Goal: Task Accomplishment & Management: Manage account settings

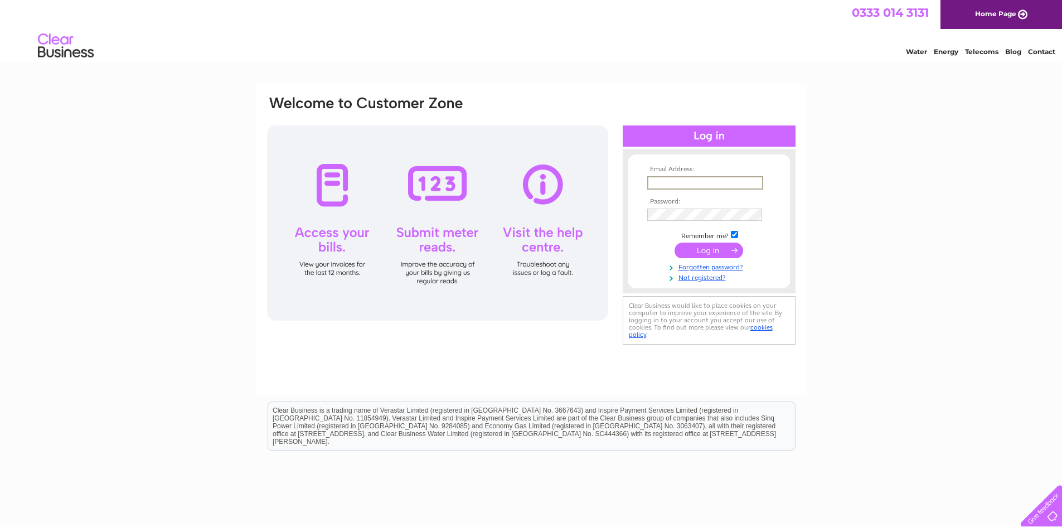
click at [664, 180] on input "text" at bounding box center [705, 182] width 116 height 13
type input "annie@uplanddevelopments.co.uk"
click at [675, 242] on input "submit" at bounding box center [709, 250] width 69 height 16
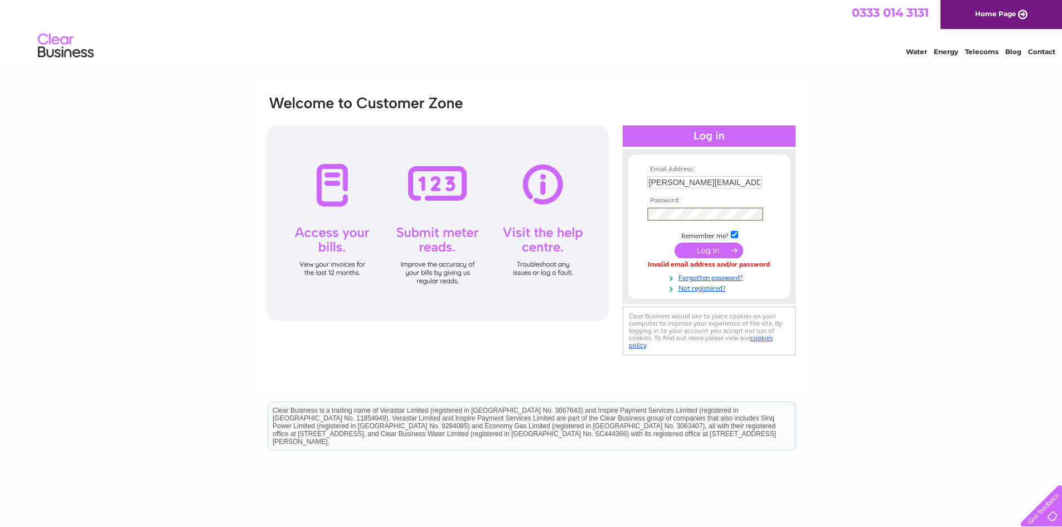
click at [675, 242] on input "submit" at bounding box center [709, 250] width 69 height 16
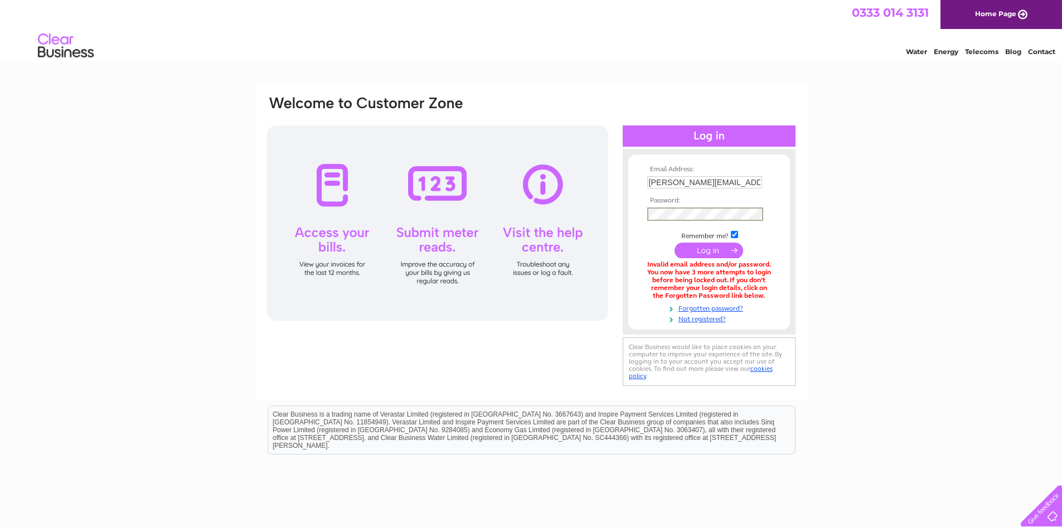
click at [709, 244] on input "submit" at bounding box center [709, 250] width 69 height 16
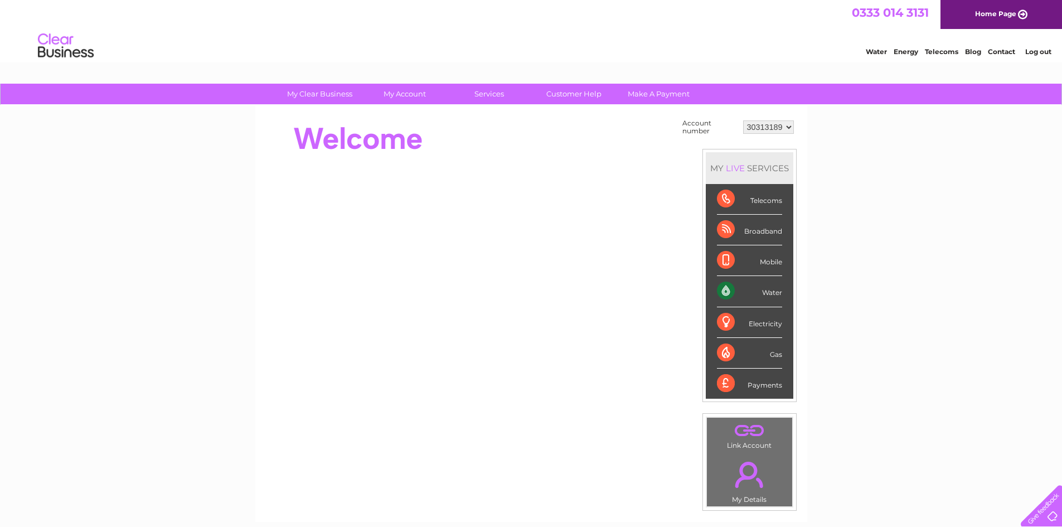
click at [766, 291] on div "Water" at bounding box center [749, 291] width 65 height 31
click at [721, 288] on div "Water" at bounding box center [749, 291] width 65 height 31
click at [729, 289] on div "Water" at bounding box center [749, 291] width 65 height 31
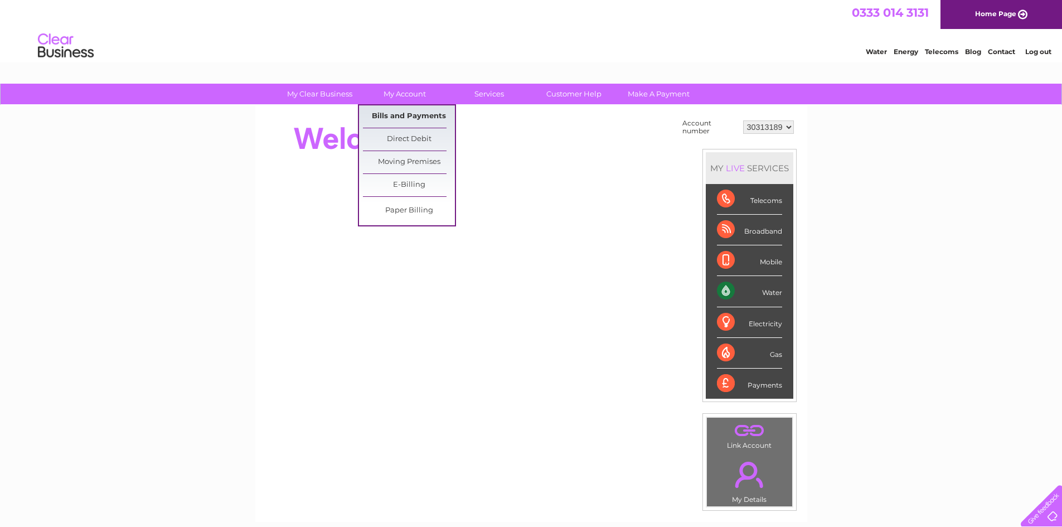
click at [414, 115] on link "Bills and Payments" at bounding box center [409, 116] width 92 height 22
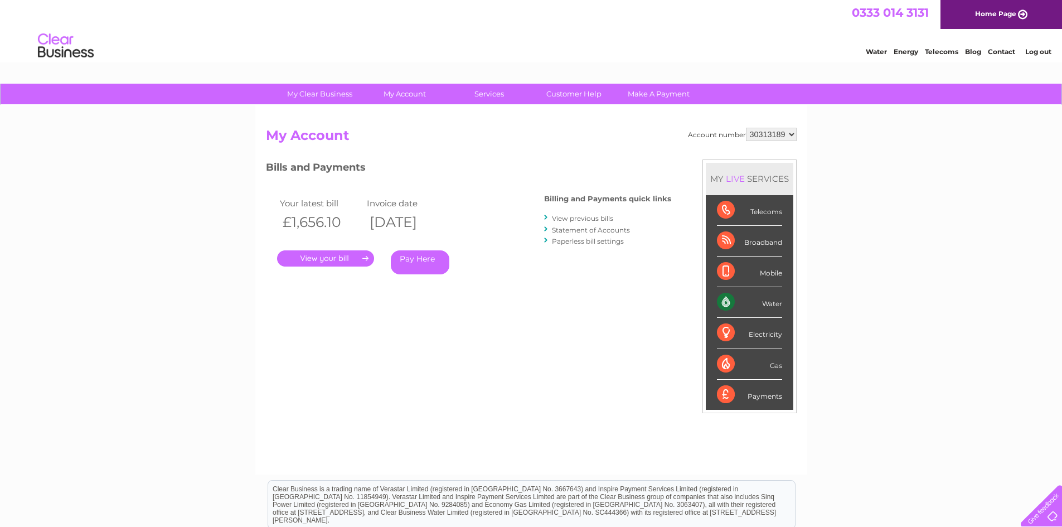
click at [329, 259] on link "." at bounding box center [325, 258] width 97 height 16
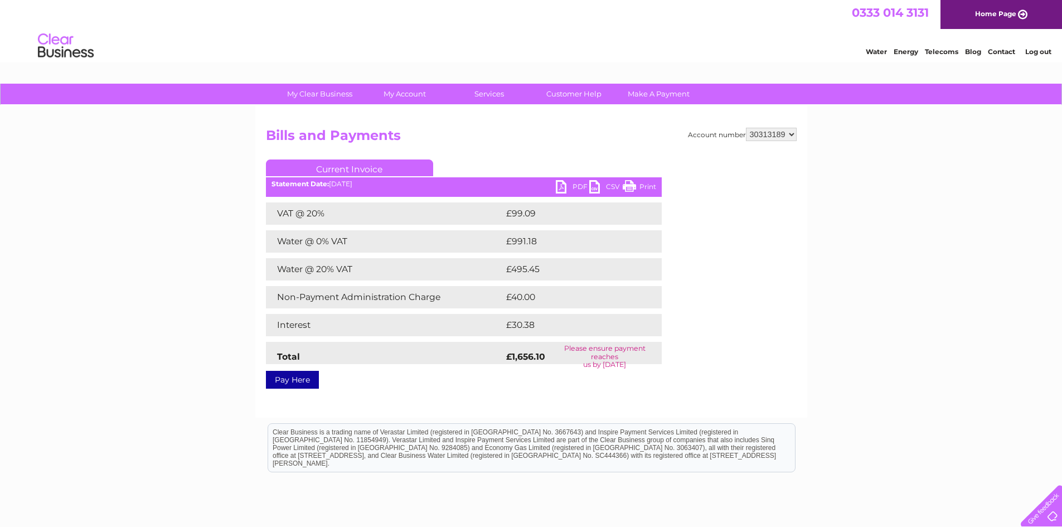
drag, startPoint x: 639, startPoint y: 184, endPoint x: 866, endPoint y: 41, distance: 268.0
click at [639, 184] on link "Print" at bounding box center [639, 188] width 33 height 16
click at [575, 188] on link "PDF" at bounding box center [572, 188] width 33 height 16
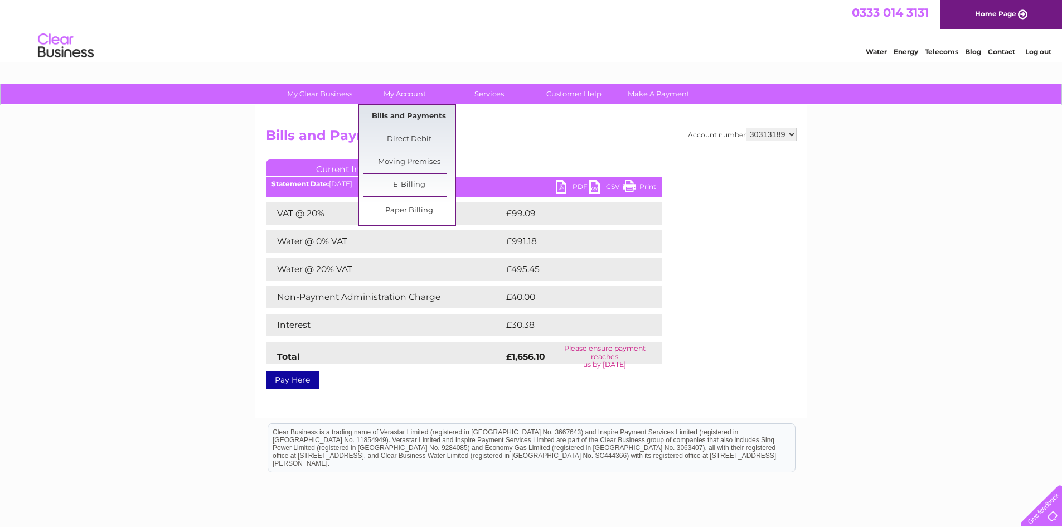
click at [397, 114] on link "Bills and Payments" at bounding box center [409, 116] width 92 height 22
click at [393, 115] on link "Bills and Payments" at bounding box center [409, 116] width 92 height 22
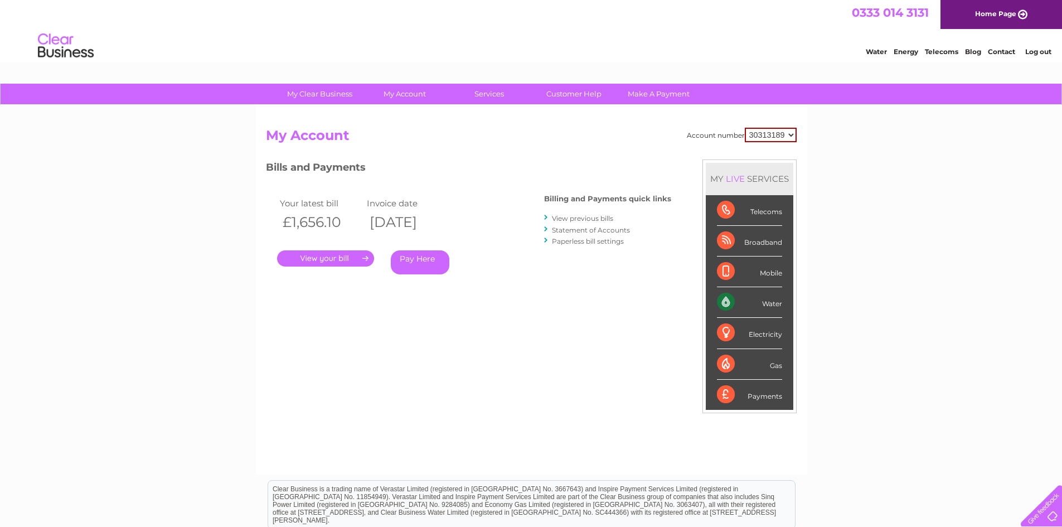
click at [595, 217] on link "View previous bills" at bounding box center [582, 218] width 61 height 8
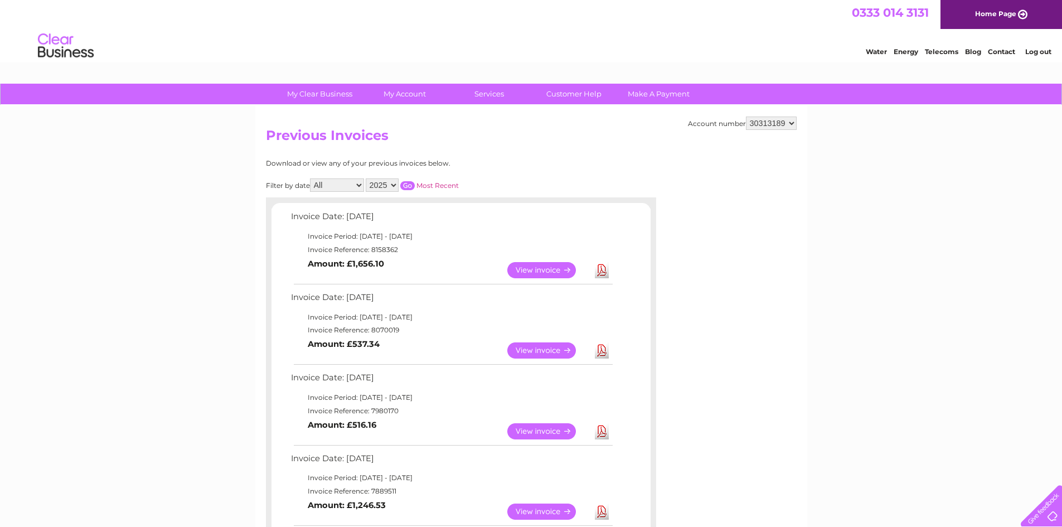
click at [555, 348] on link "View" at bounding box center [548, 350] width 82 height 16
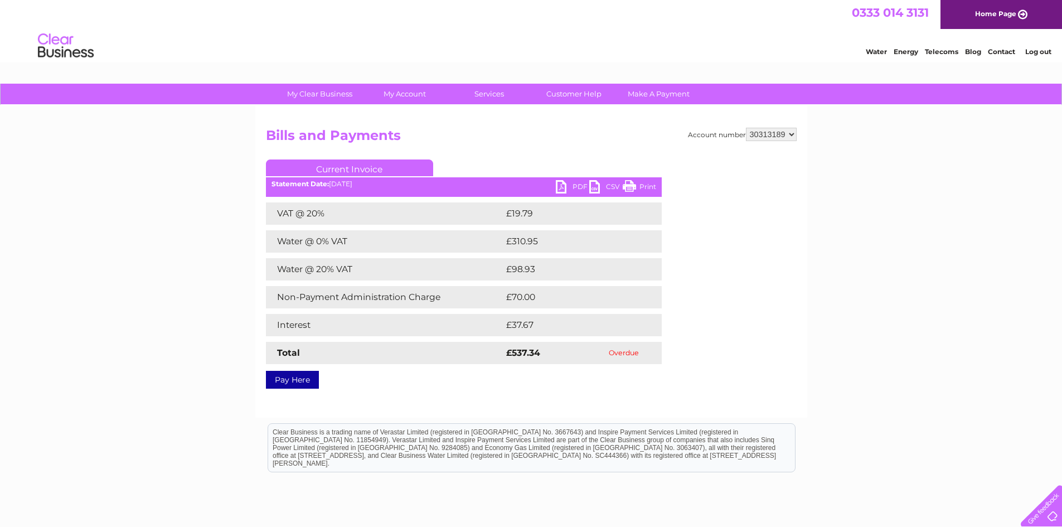
click at [567, 185] on link "PDF" at bounding box center [572, 188] width 33 height 16
